Goal: Transaction & Acquisition: Purchase product/service

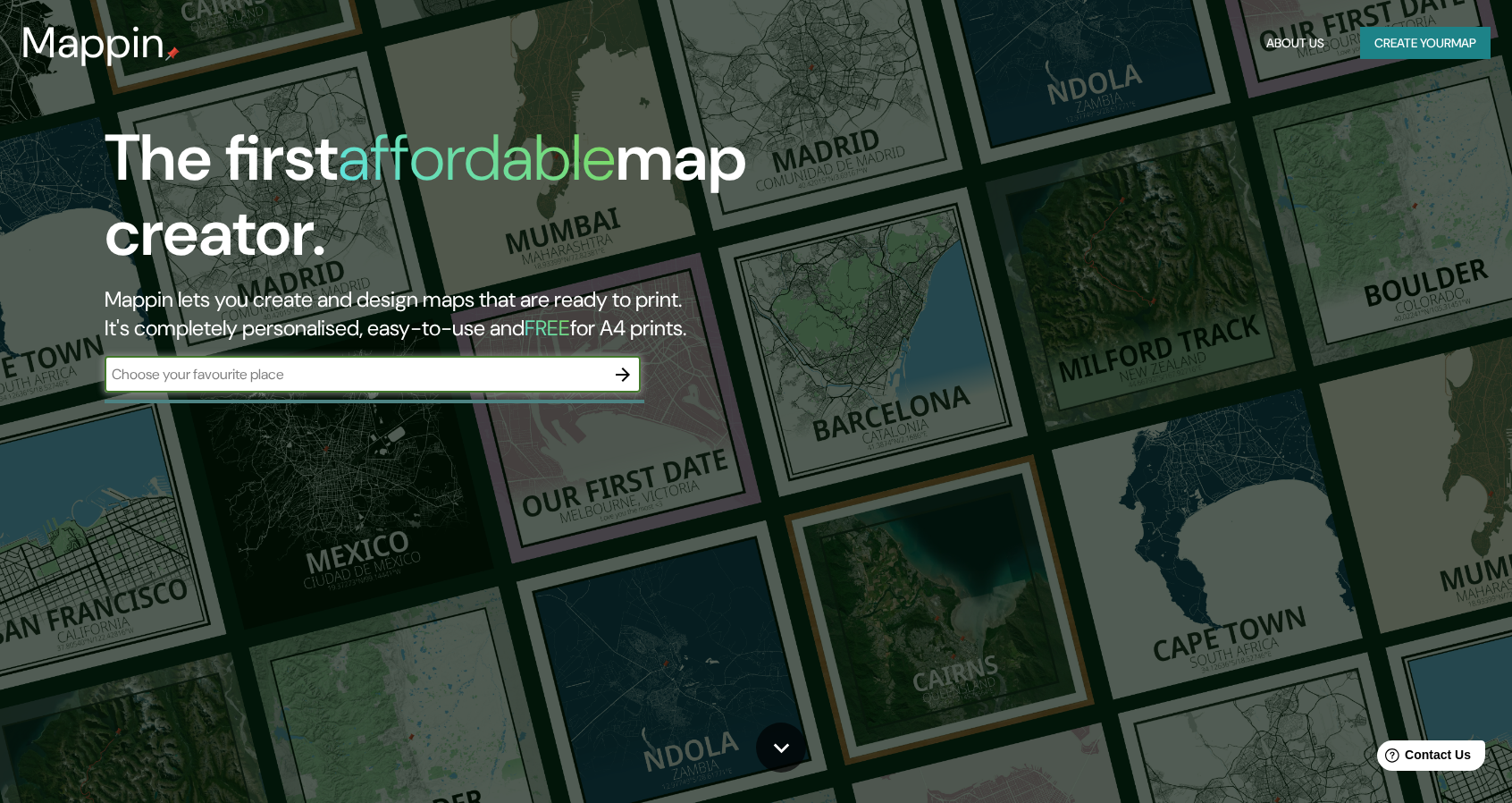
click at [344, 380] on input "text" at bounding box center [355, 373] width 501 height 21
type input "santa cruz"
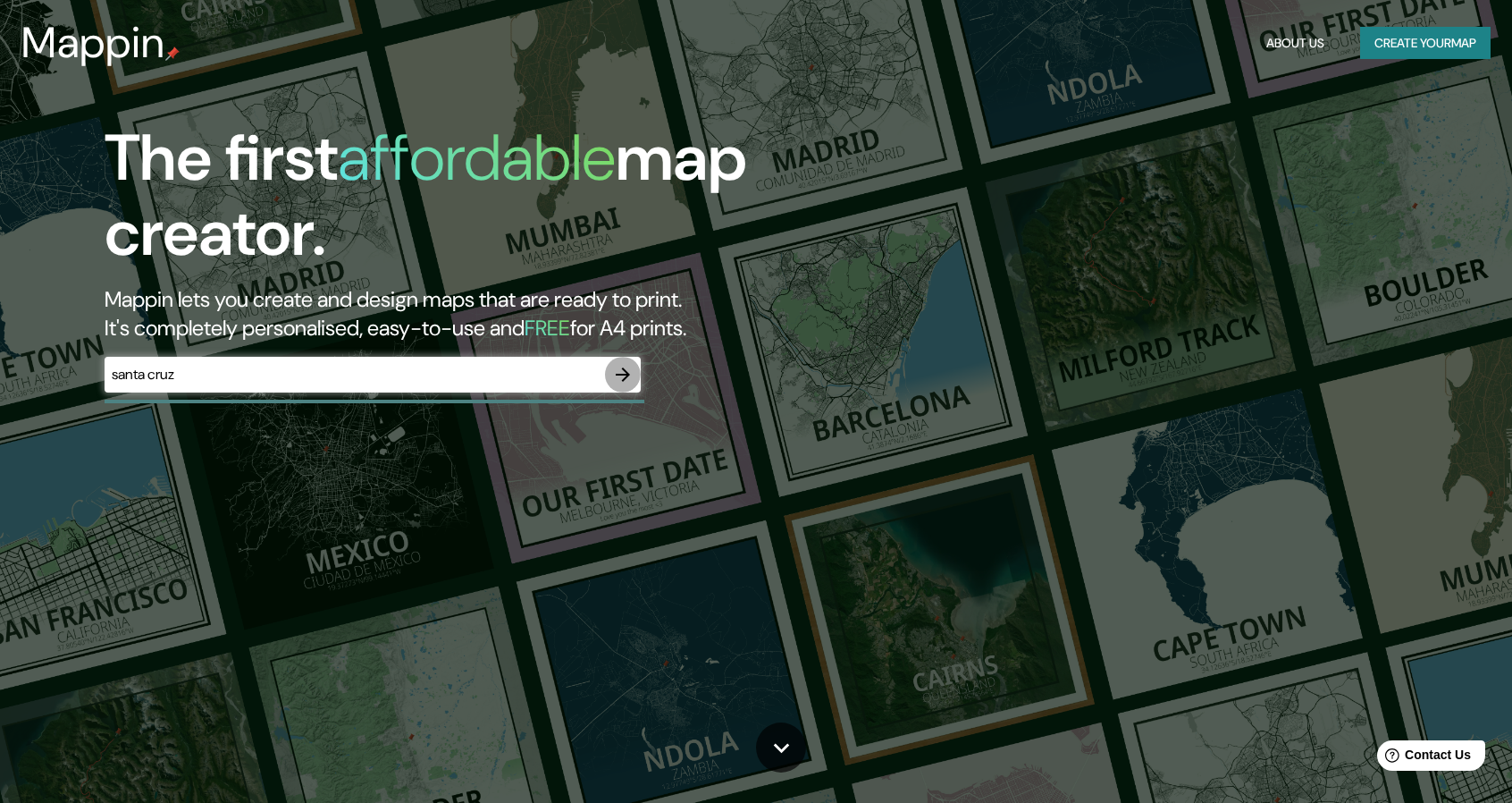
click at [628, 372] on icon "button" at bounding box center [623, 374] width 22 height 22
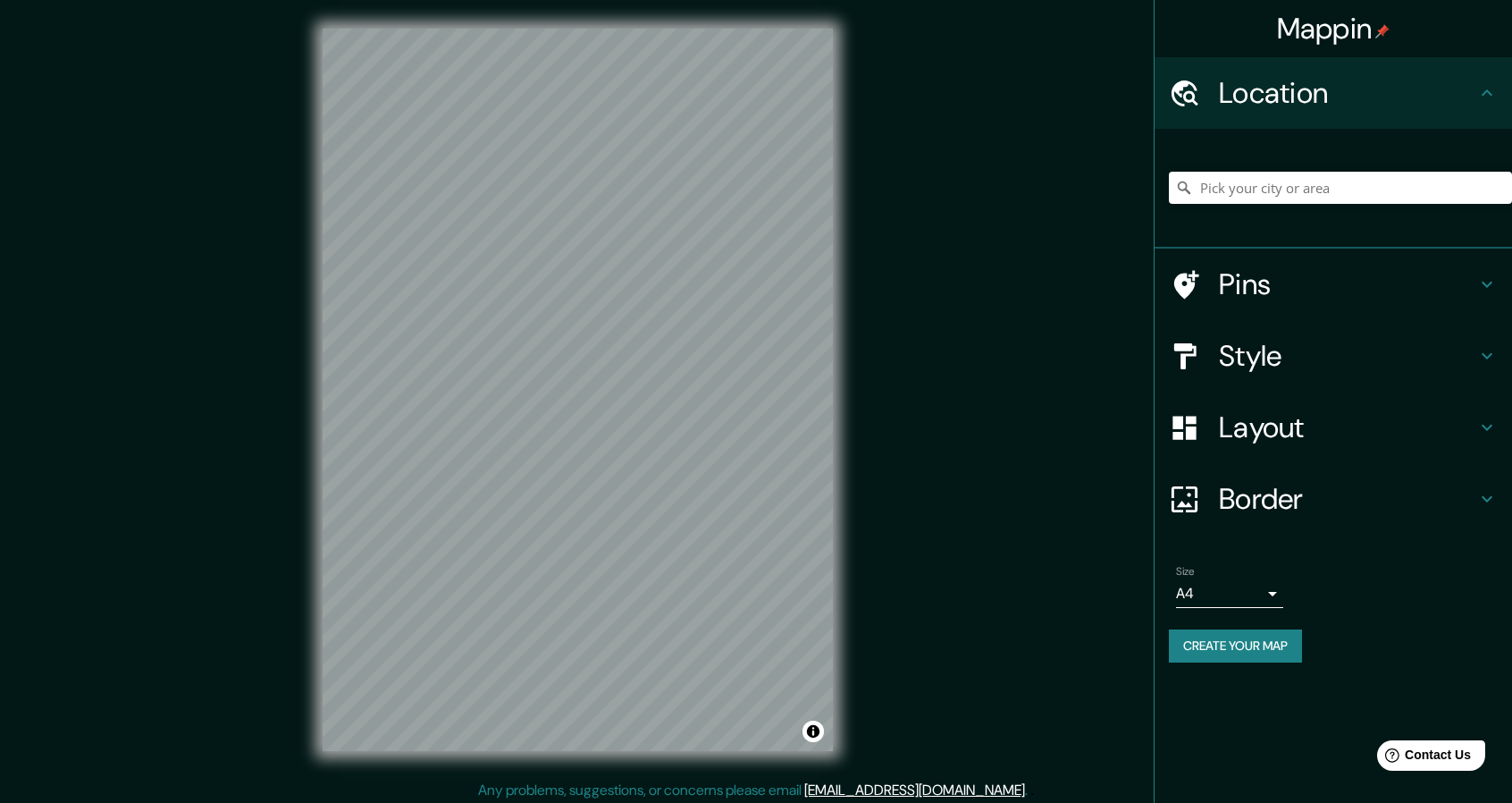
click at [870, 339] on div "Mappin Location Pins Style Layout Border Choose a border. Hint : you can make l…" at bounding box center [756, 404] width 1512 height 808
click at [906, 260] on div "Mappin Location Pins Style Layout Border Choose a border. Hint : you can make l…" at bounding box center [756, 404] width 1512 height 808
click at [1218, 189] on input "Pick your city or area" at bounding box center [1341, 188] width 344 height 33
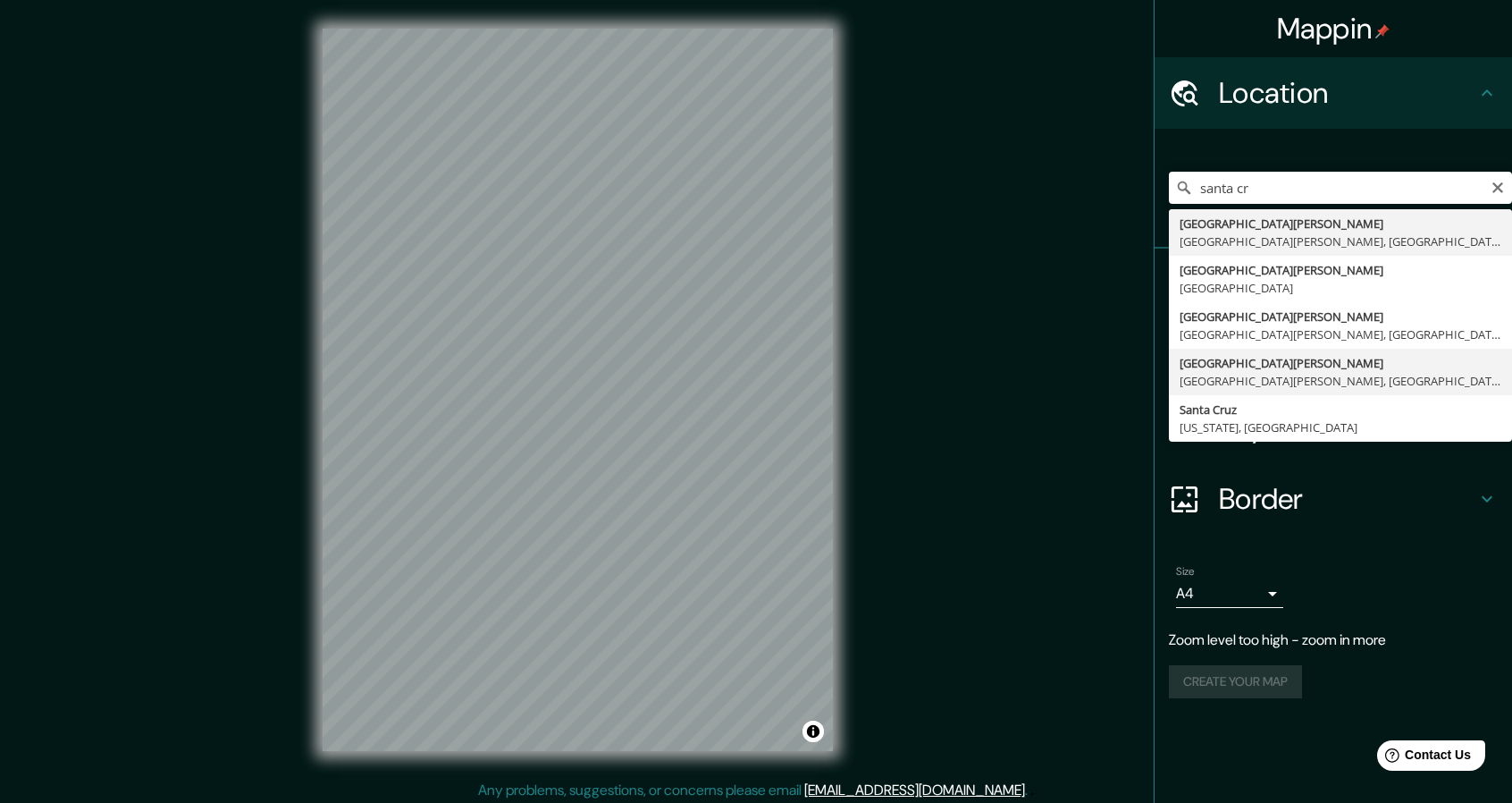
type input "[GEOGRAPHIC_DATA][PERSON_NAME], [GEOGRAPHIC_DATA][PERSON_NAME], [GEOGRAPHIC_DAT…"
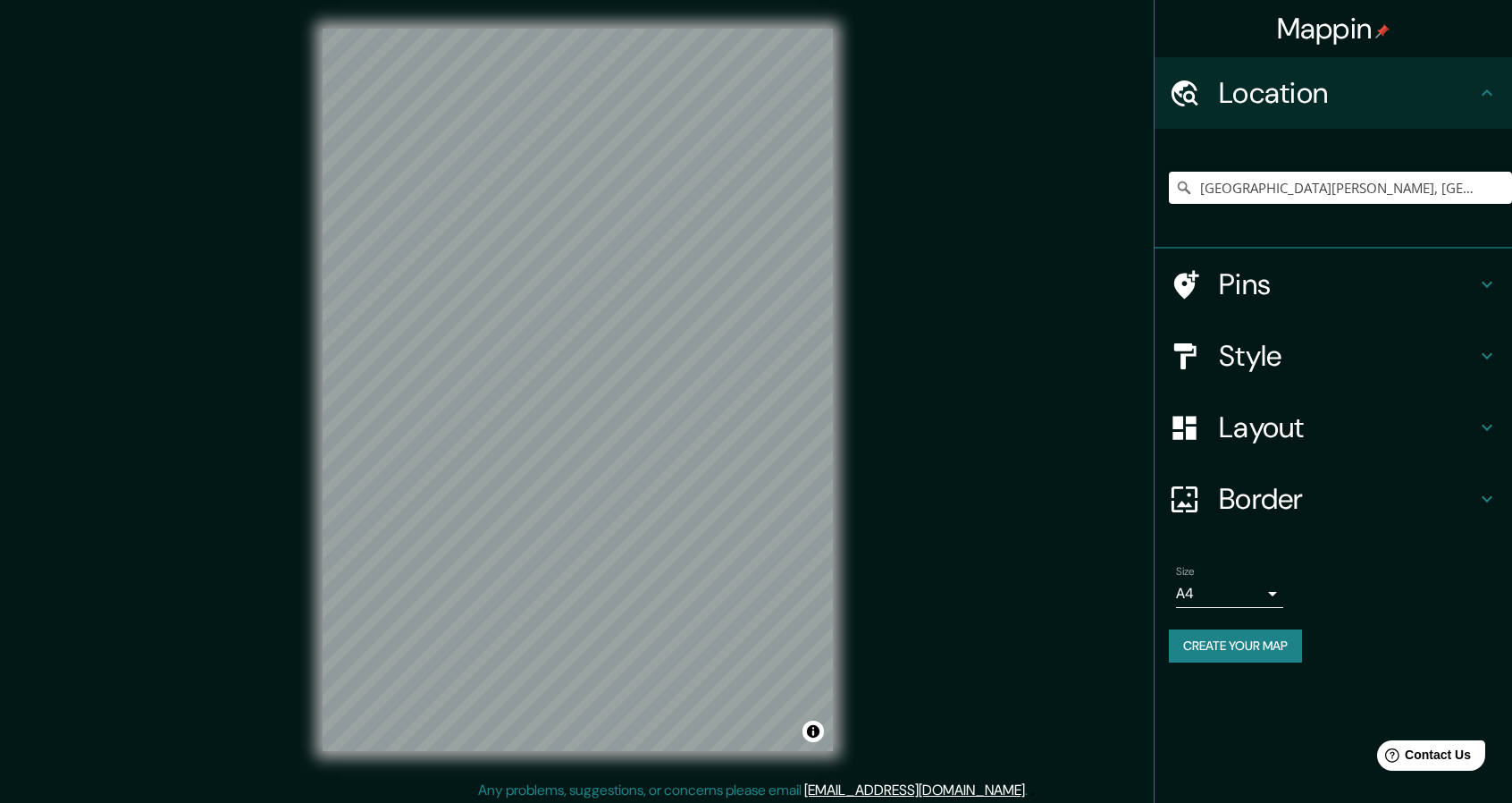
click at [1279, 478] on div "Border" at bounding box center [1333, 498] width 357 height 71
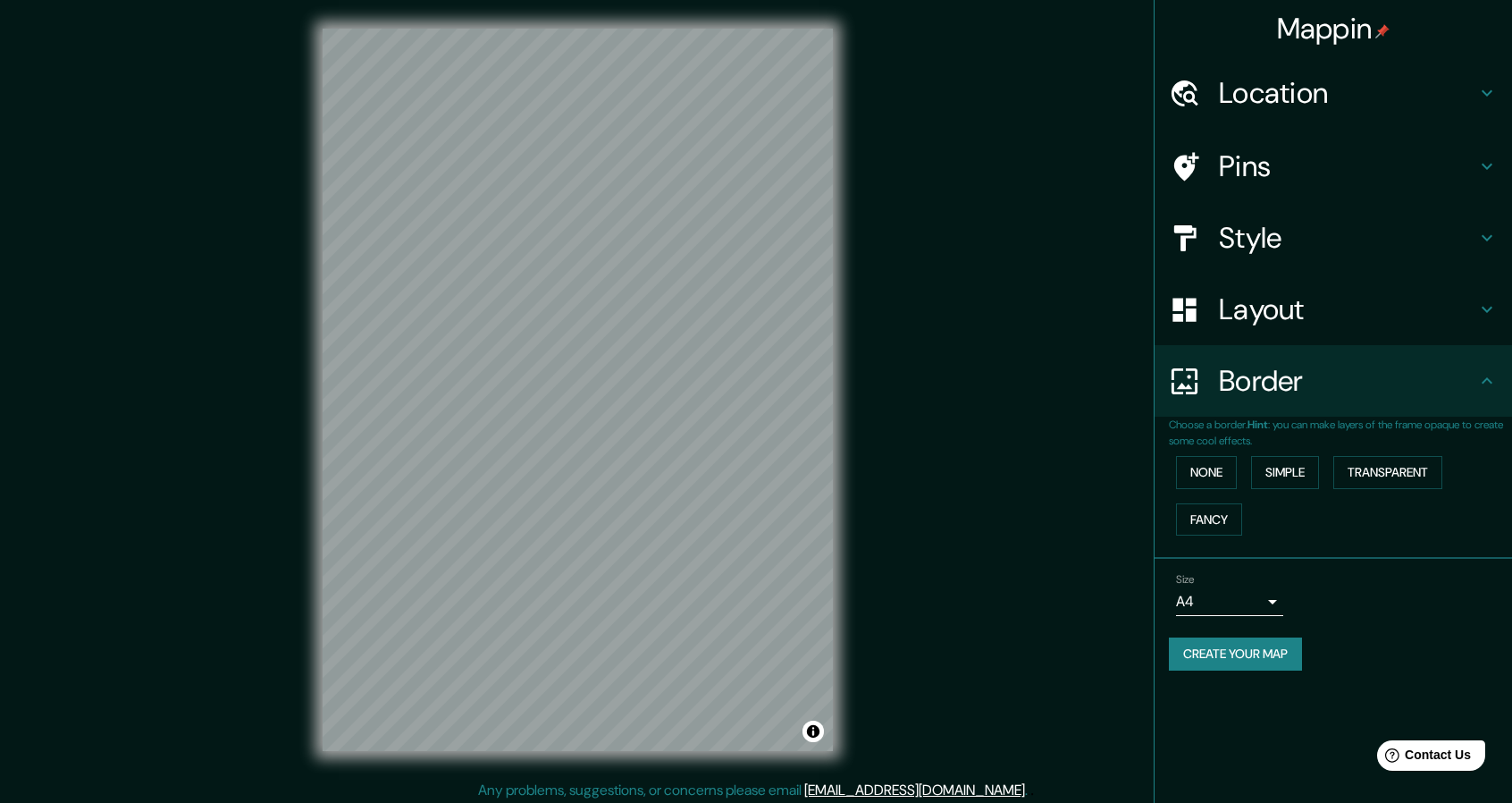
click at [1283, 310] on h4 "Layout" at bounding box center [1347, 309] width 258 height 36
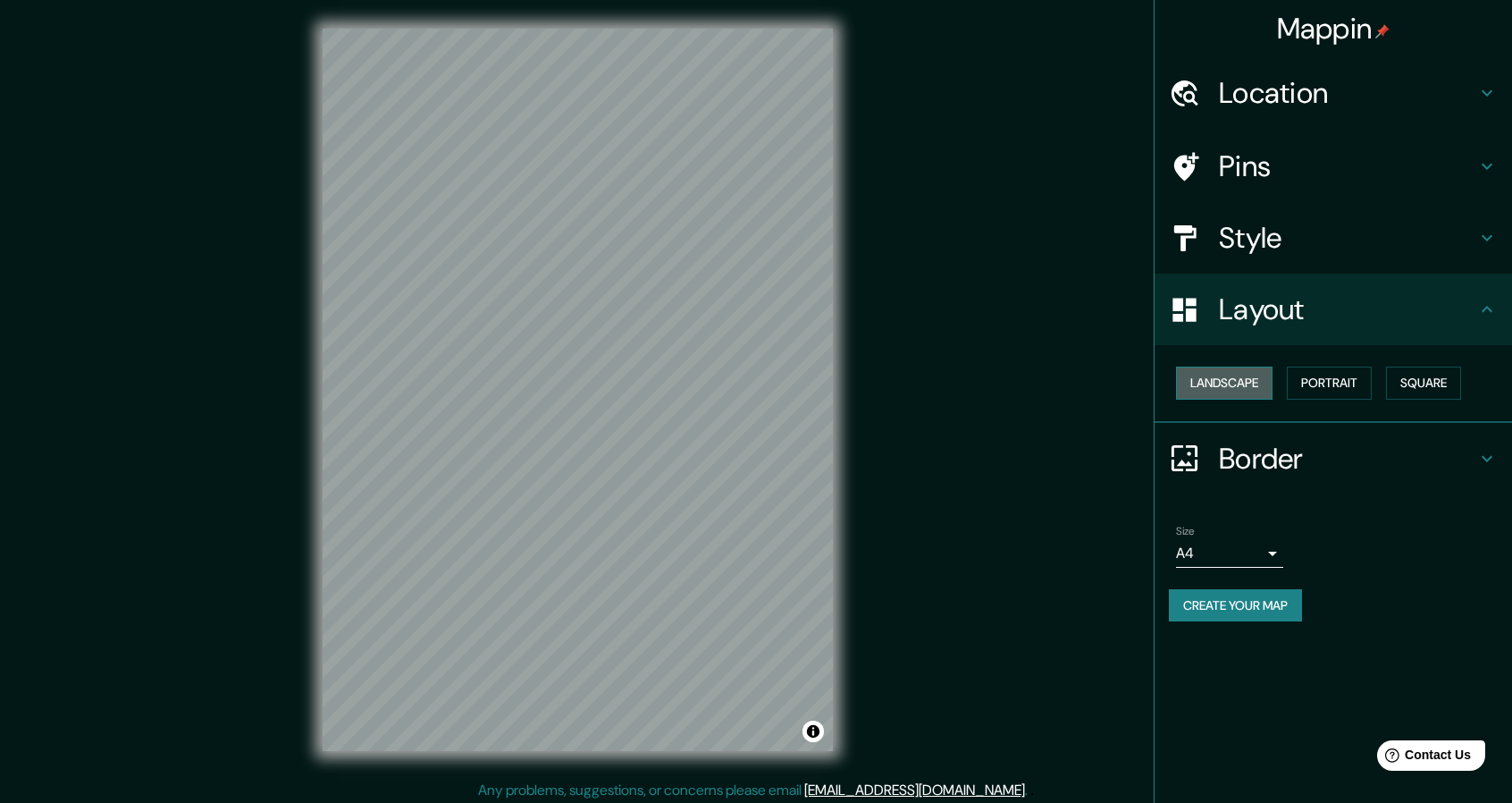
click at [1264, 368] on button "Landscape" at bounding box center [1224, 383] width 97 height 33
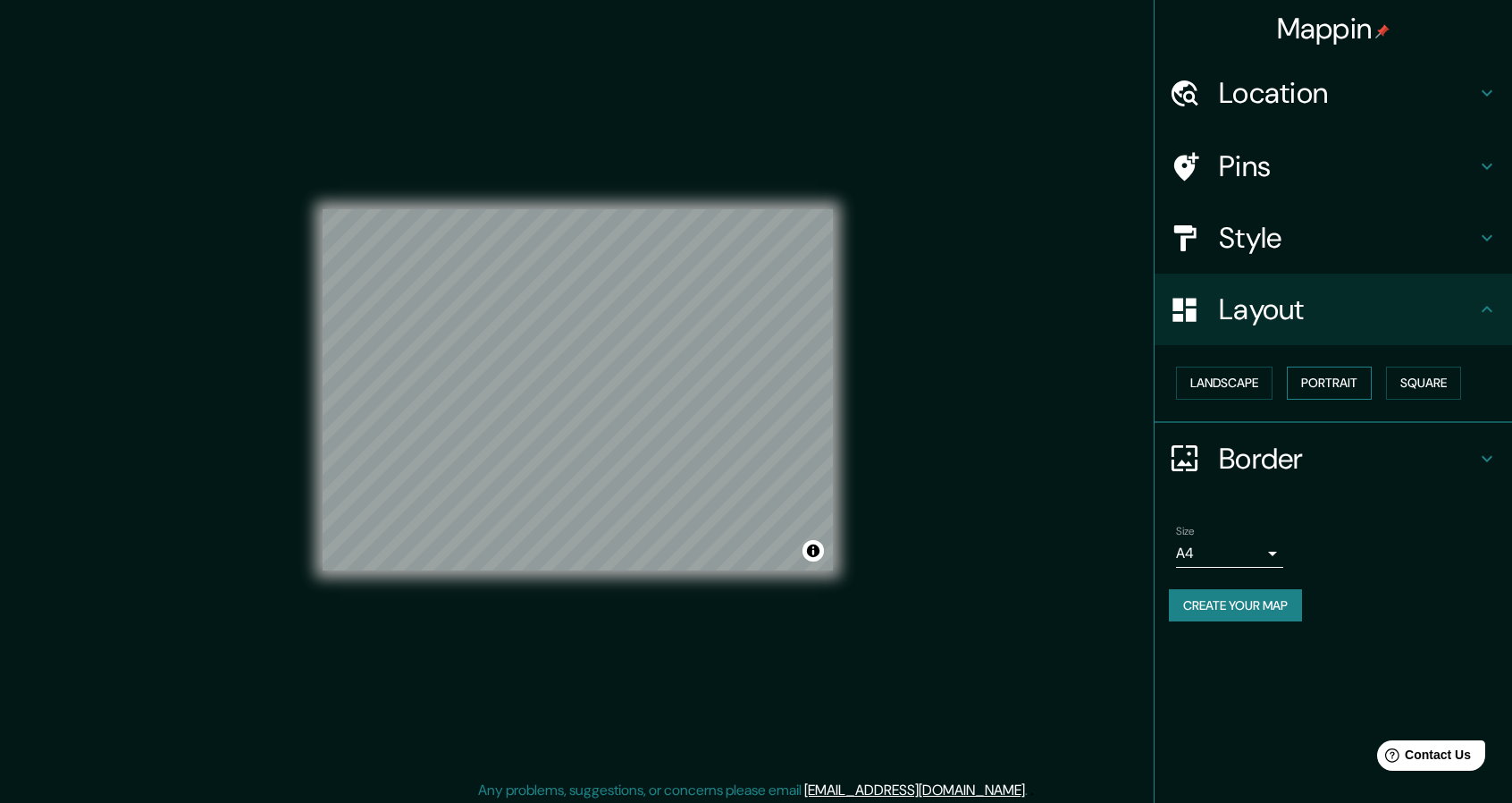
click at [1335, 371] on button "Portrait" at bounding box center [1329, 383] width 85 height 33
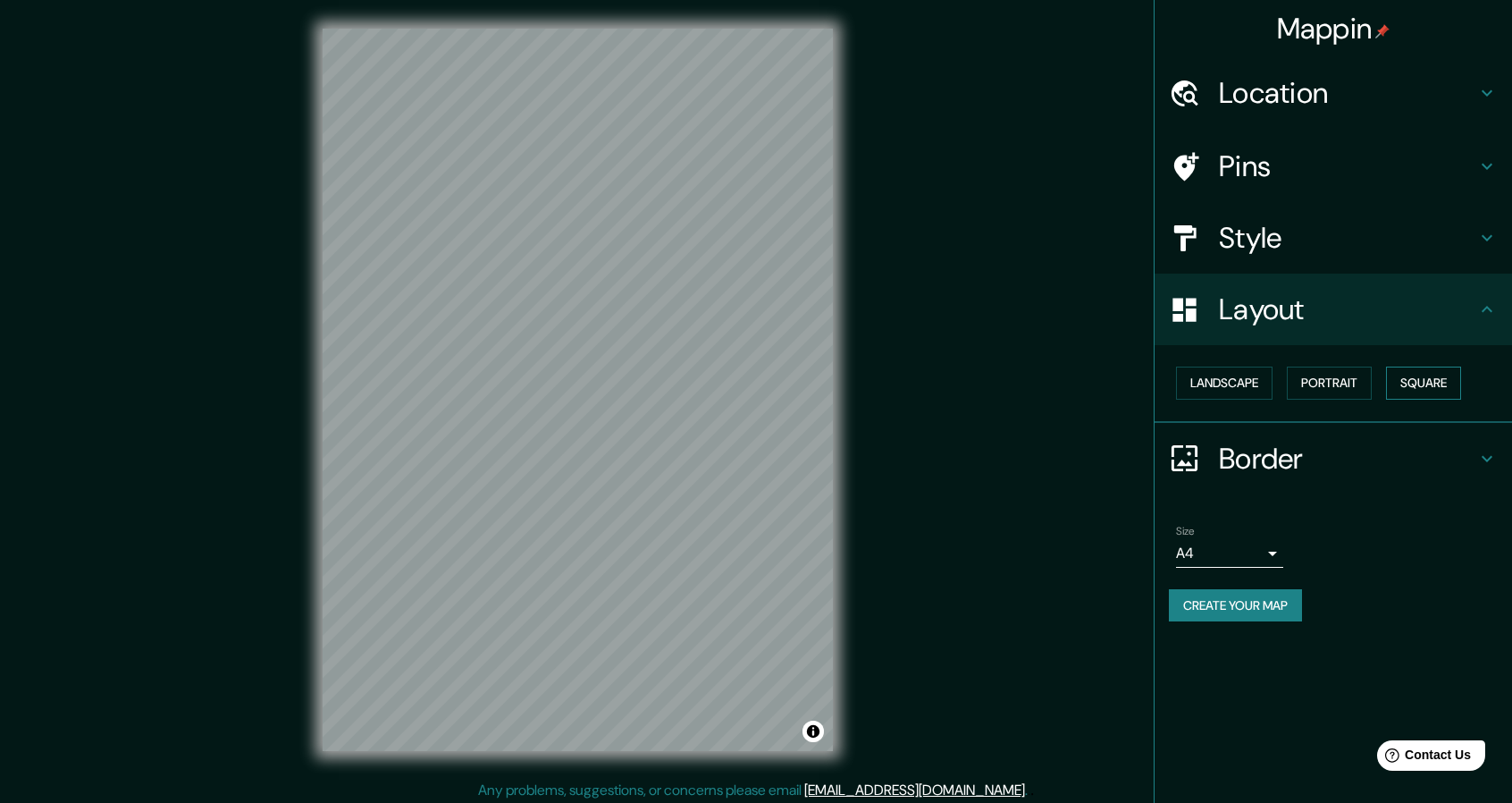
click at [1450, 381] on button "Square" at bounding box center [1423, 383] width 75 height 33
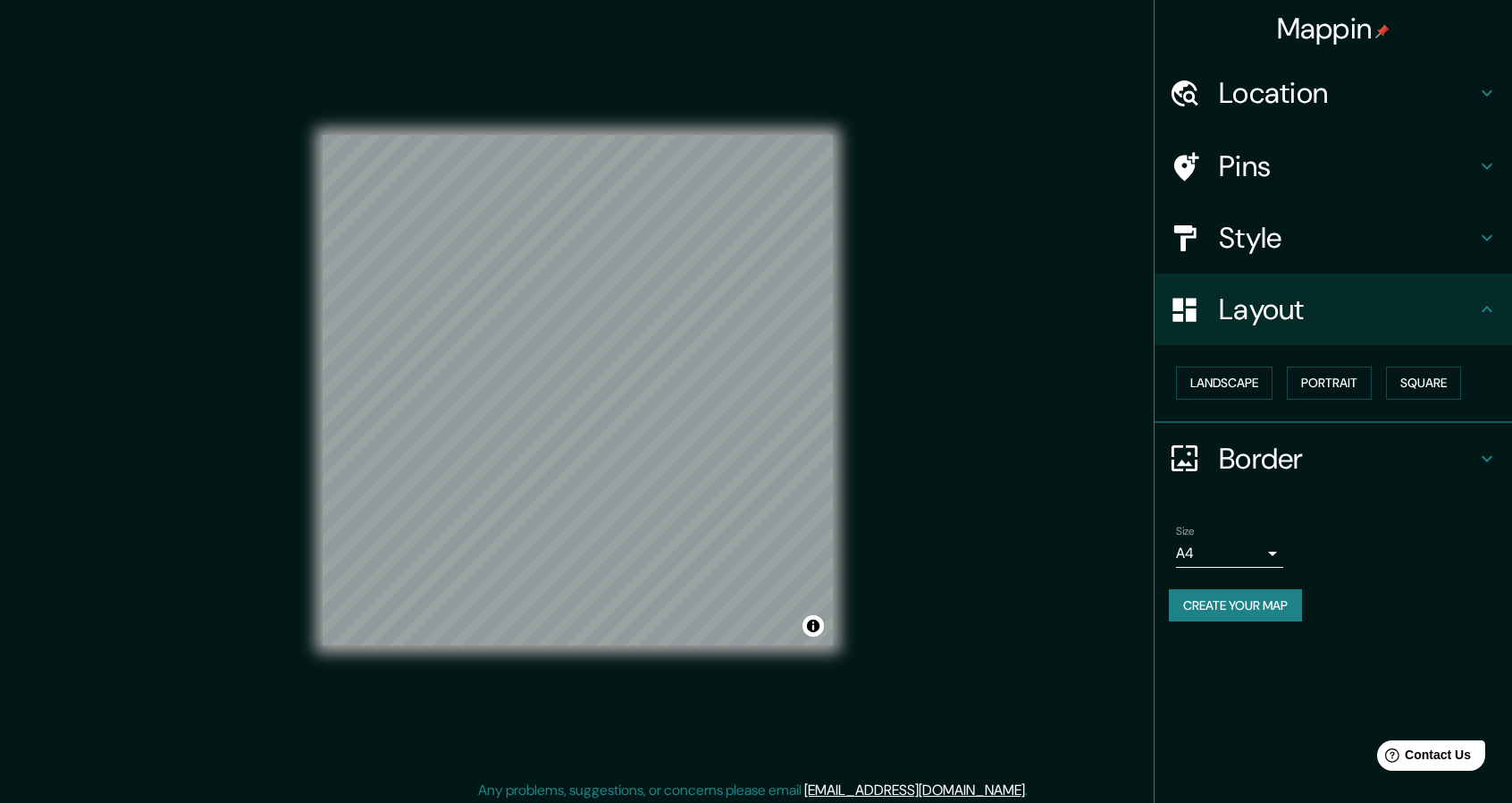
click at [1027, 426] on div "Mappin Location [GEOGRAPHIC_DATA][PERSON_NAME], [GEOGRAPHIC_DATA][PERSON_NAME],…" at bounding box center [756, 404] width 1512 height 808
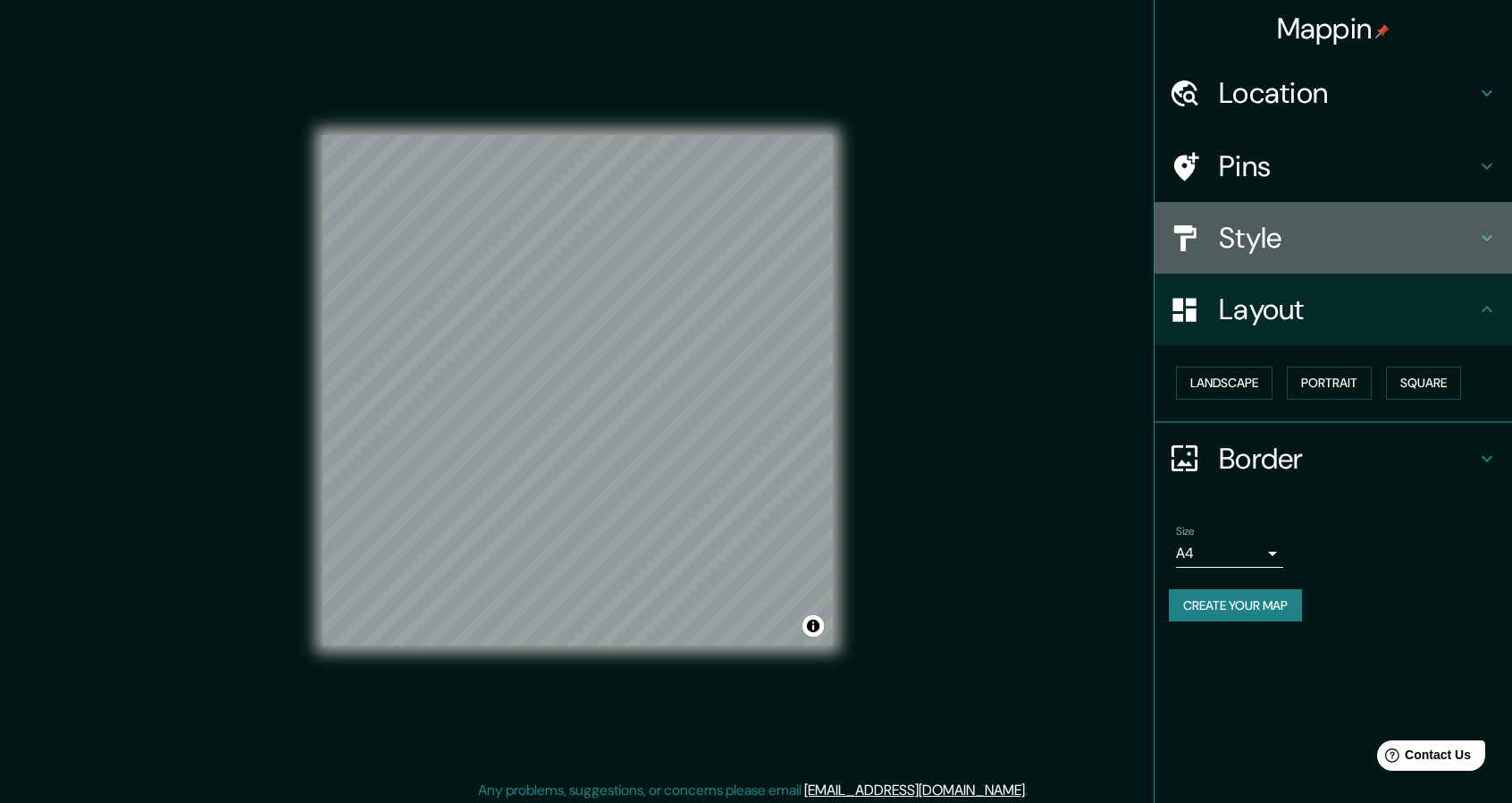
click at [1280, 224] on h4 "Style" at bounding box center [1347, 238] width 258 height 36
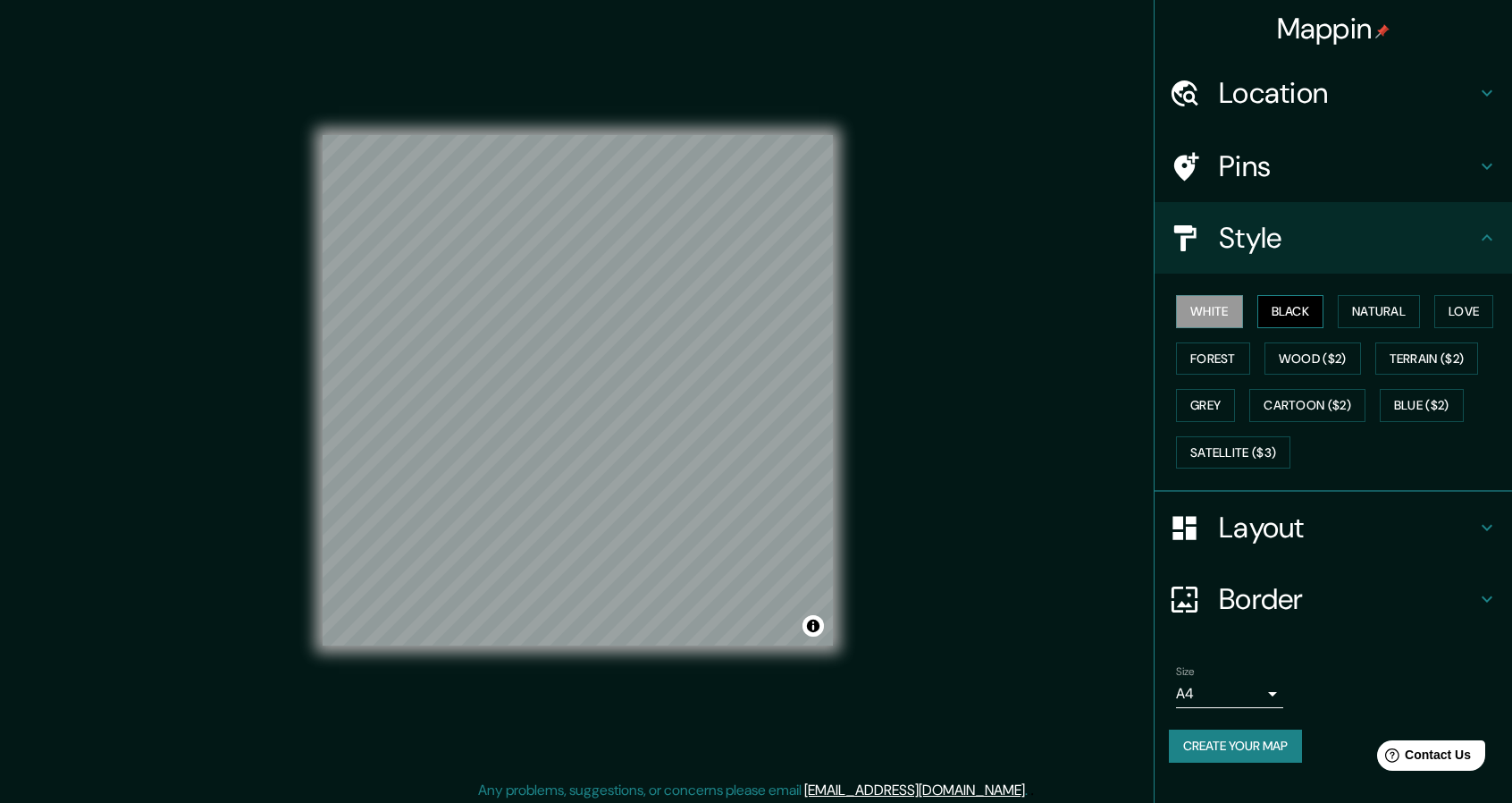
click at [1294, 299] on button "Black" at bounding box center [1291, 311] width 67 height 33
click at [1376, 305] on button "Natural" at bounding box center [1379, 311] width 82 height 33
click at [1219, 398] on button "Grey" at bounding box center [1205, 405] width 59 height 33
click at [946, 420] on div "Mappin Location [GEOGRAPHIC_DATA][PERSON_NAME], [GEOGRAPHIC_DATA][PERSON_NAME],…" at bounding box center [756, 404] width 1512 height 808
